Goal: Transaction & Acquisition: Purchase product/service

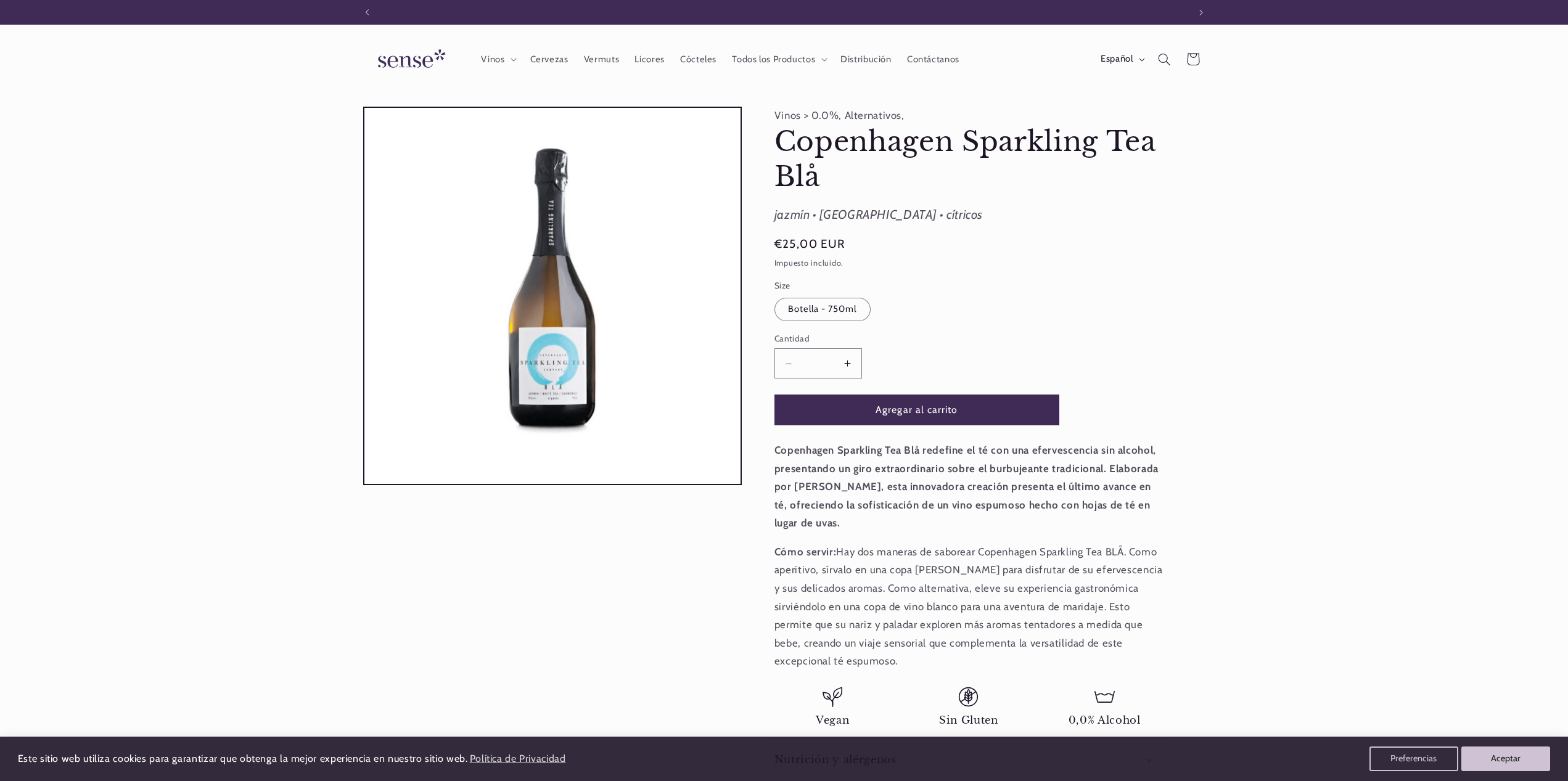
scroll to position [0, 821]
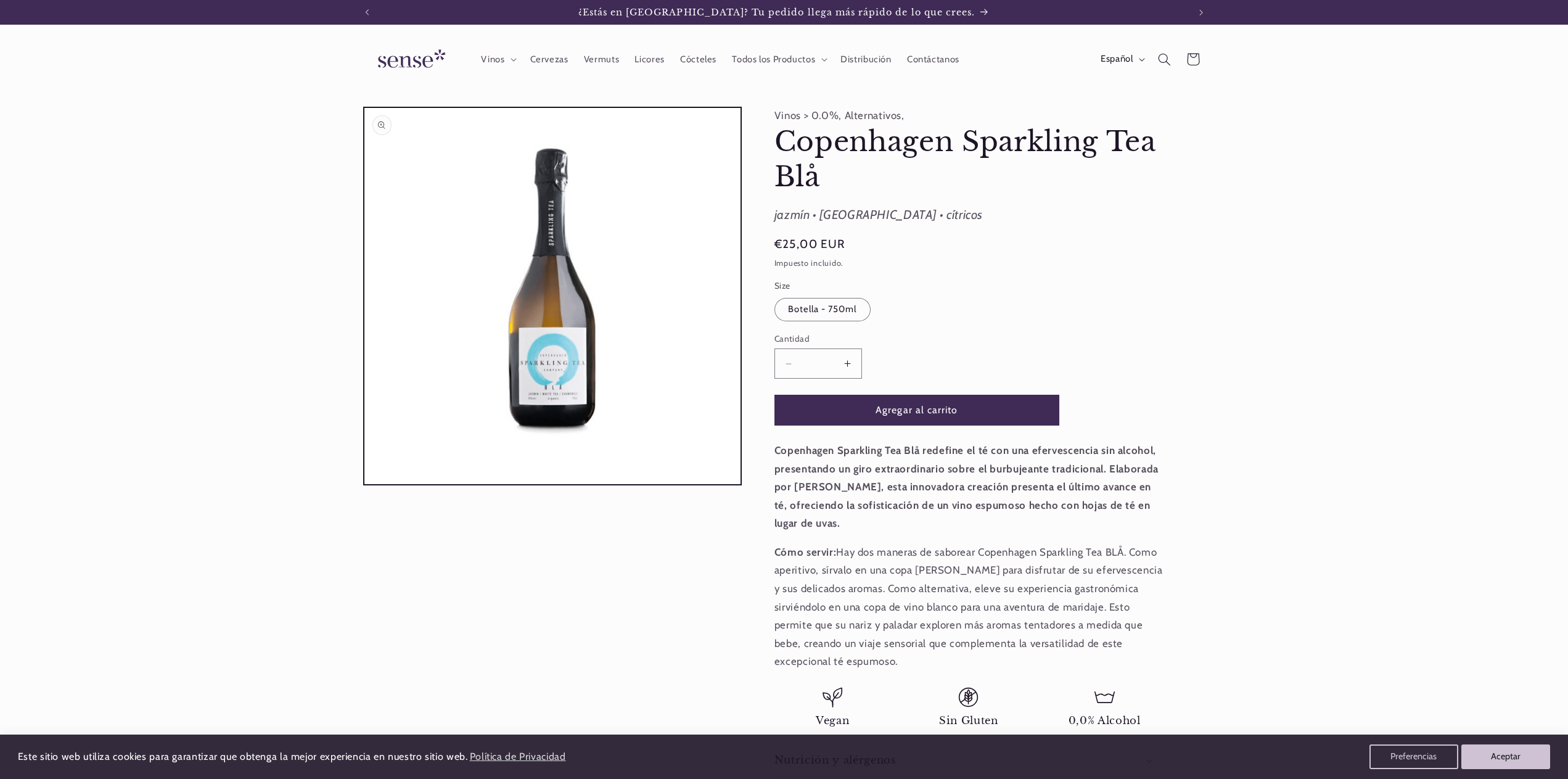
click at [365, 484] on button "Abrir elemento multimedia 1 en una ventana modal" at bounding box center [365, 484] width 0 height 0
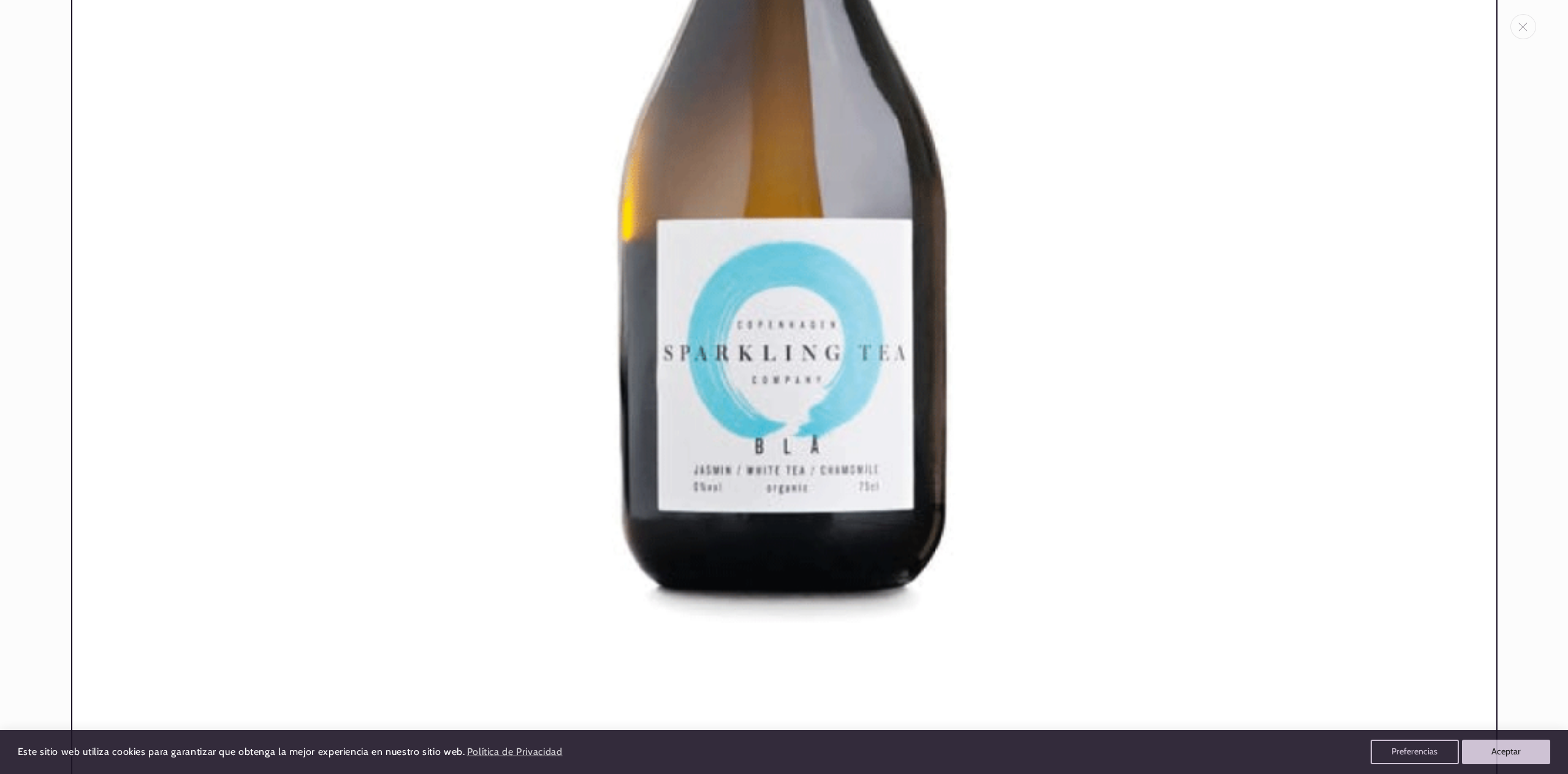
click at [1286, 122] on img "Galería multimedia" at bounding box center [784, 100] width 1426 height 1426
